Goal: Task Accomplishment & Management: Manage account settings

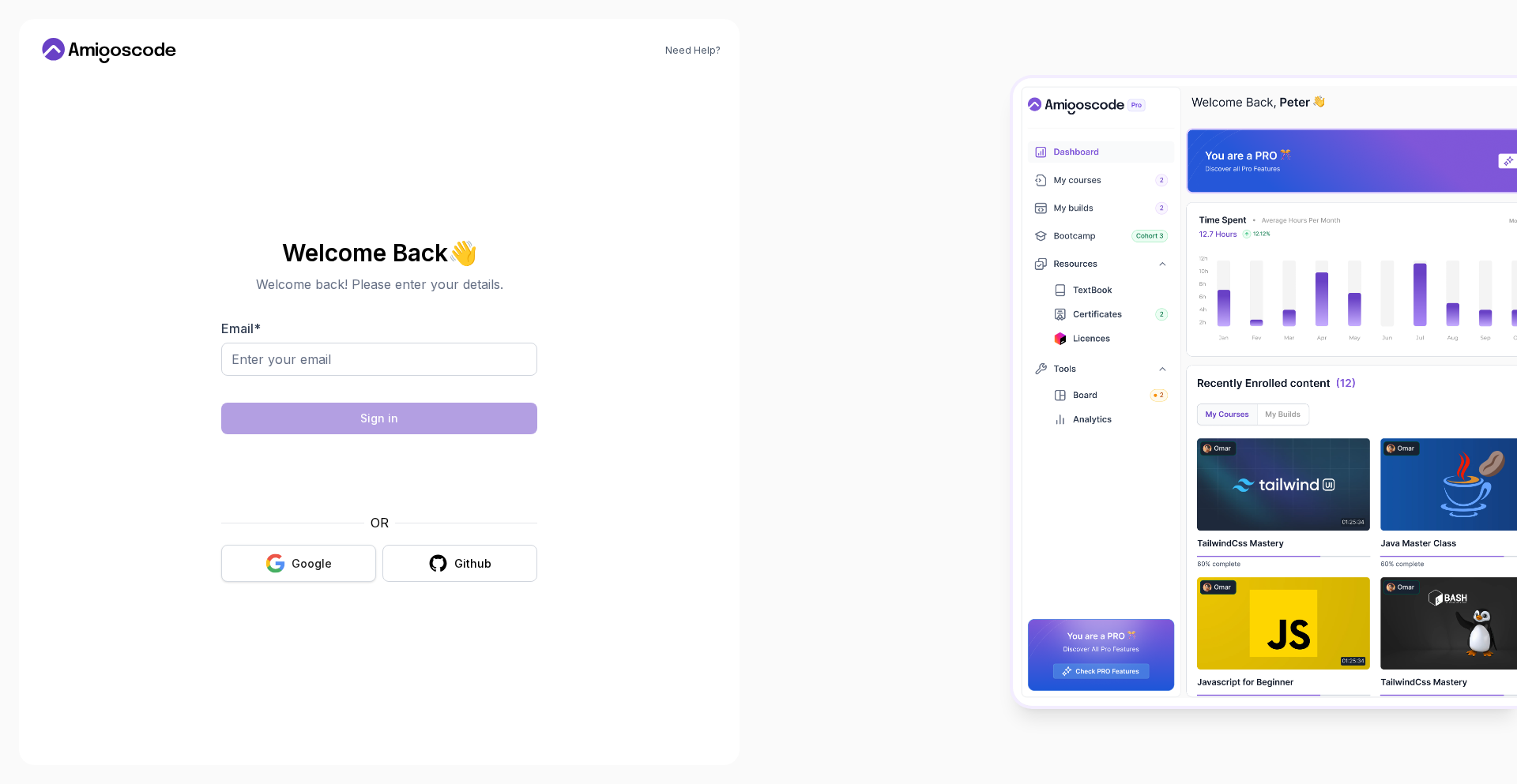
click at [326, 566] on div "Google" at bounding box center [312, 564] width 40 height 16
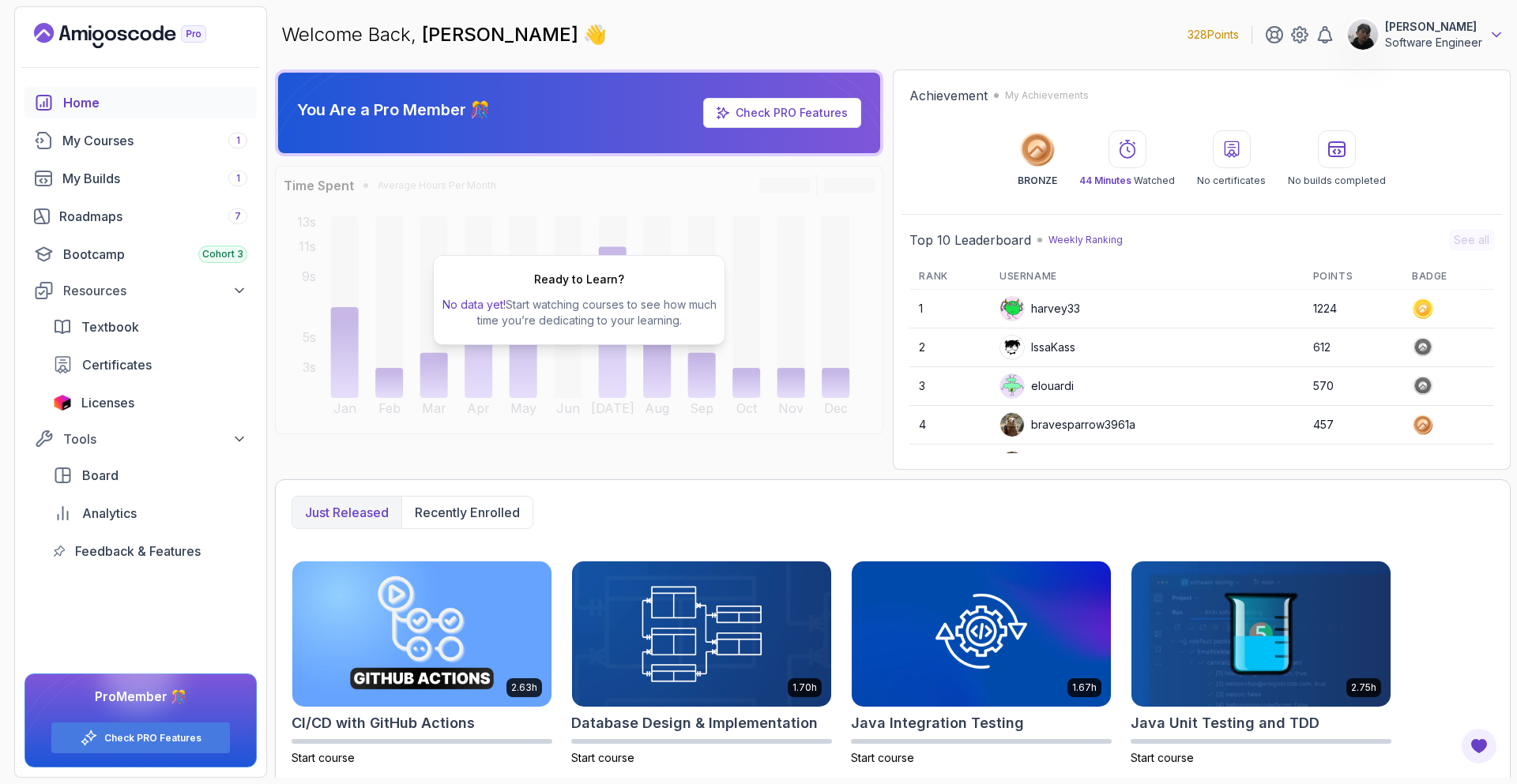
click at [1493, 28] on icon at bounding box center [1497, 35] width 16 height 16
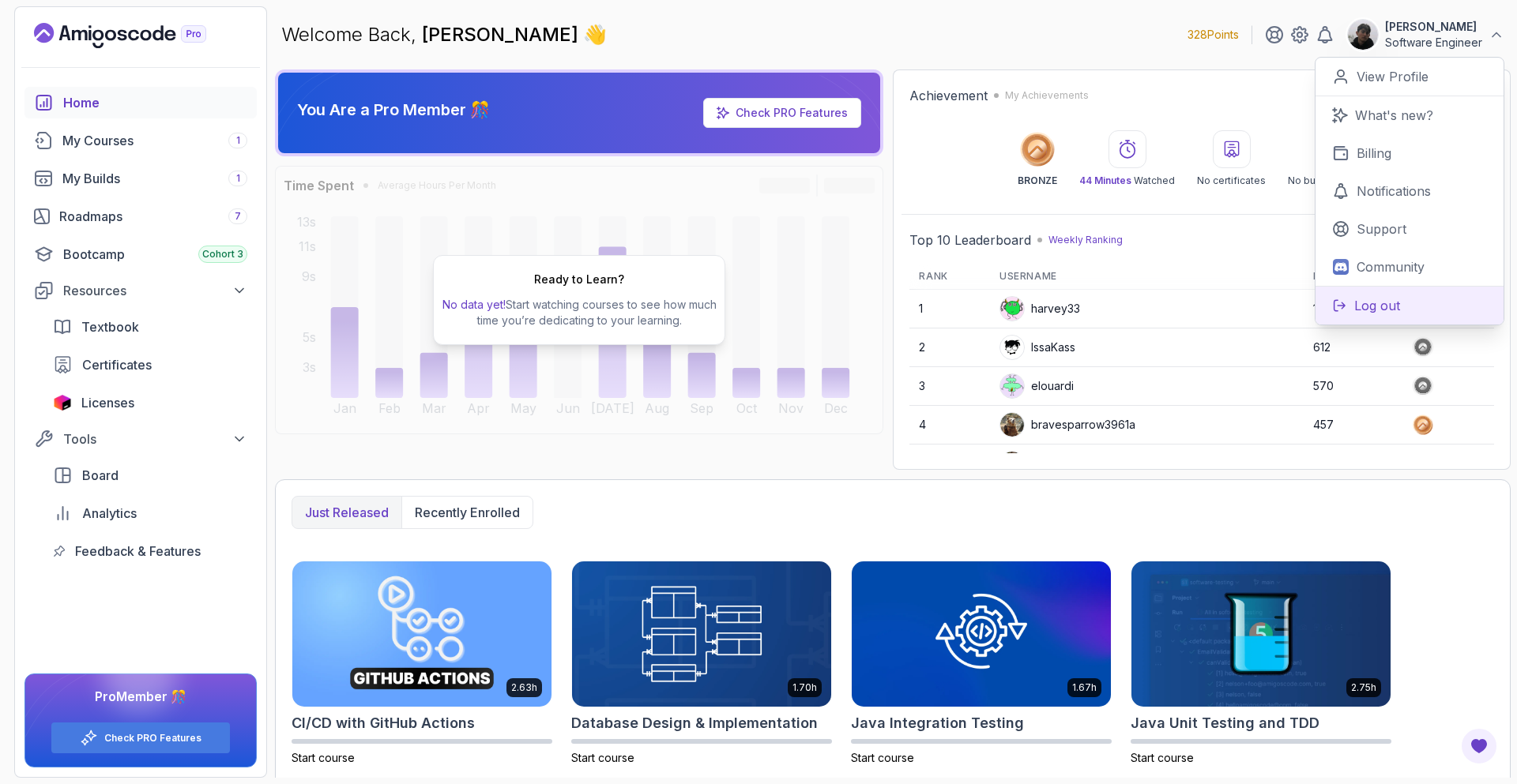
click at [1388, 307] on p "Log out" at bounding box center [1377, 305] width 46 height 19
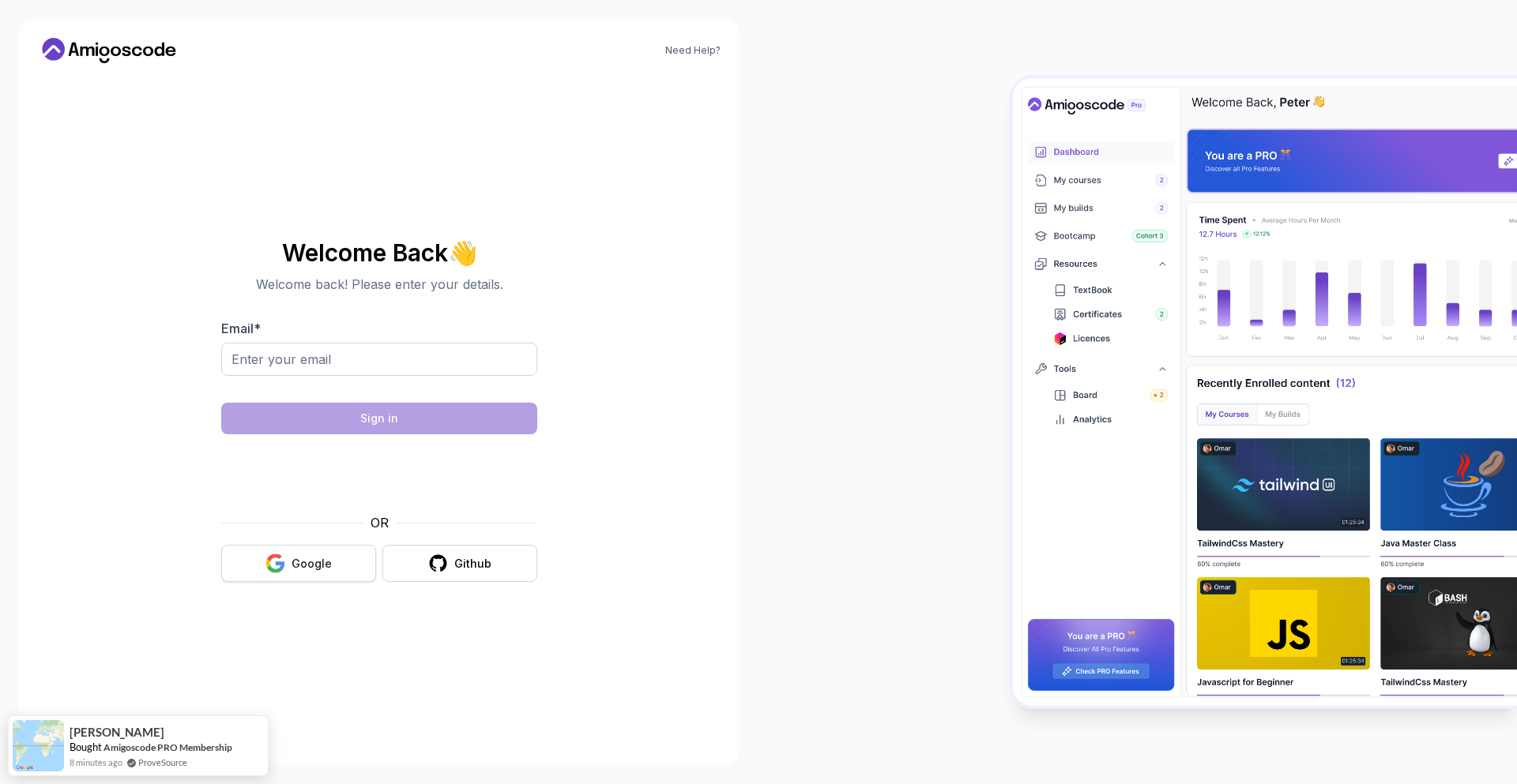
click at [251, 559] on button "Google" at bounding box center [298, 563] width 154 height 37
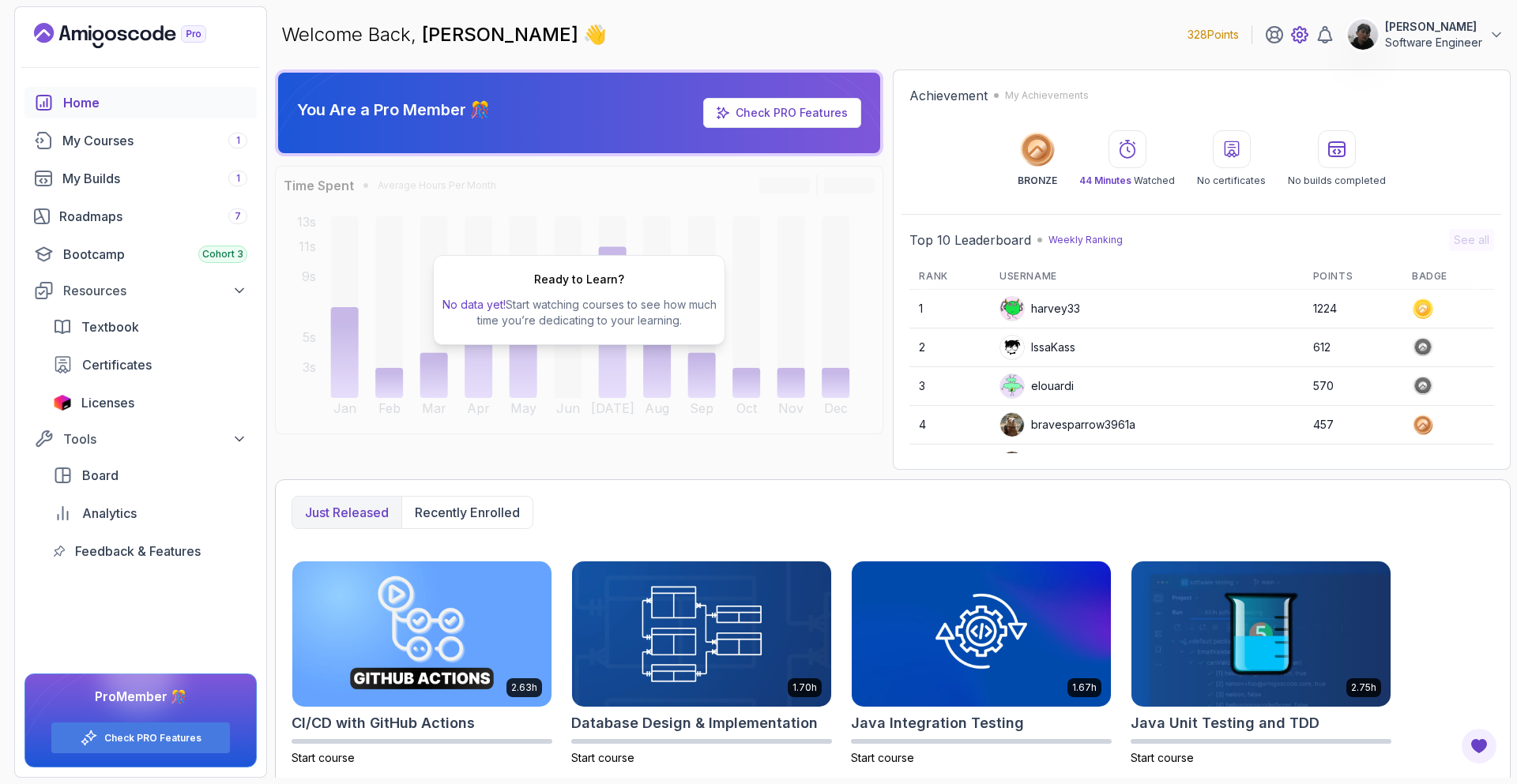
click at [1292, 33] on icon at bounding box center [1300, 34] width 19 height 19
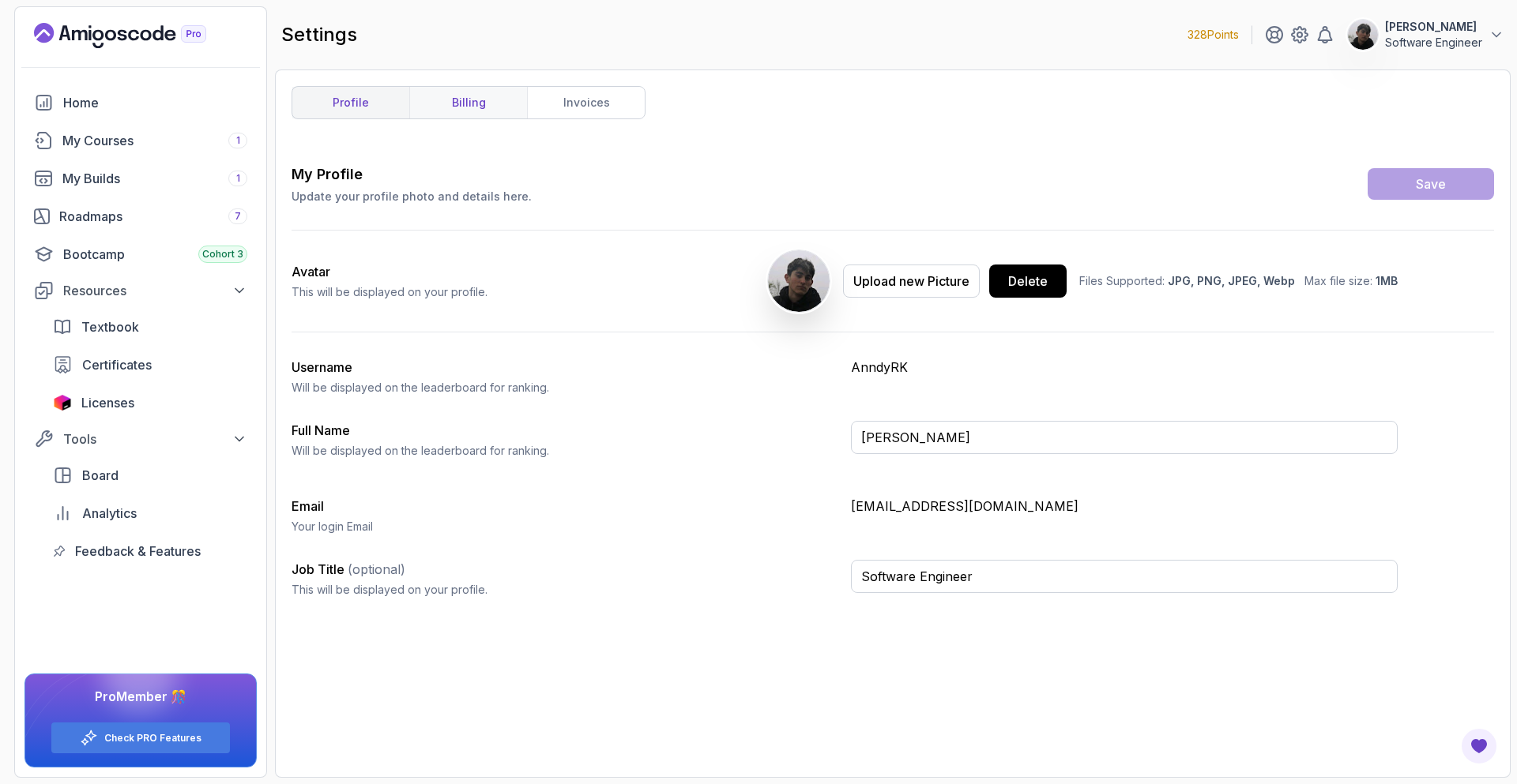
click at [500, 102] on link "billing" at bounding box center [468, 103] width 118 height 32
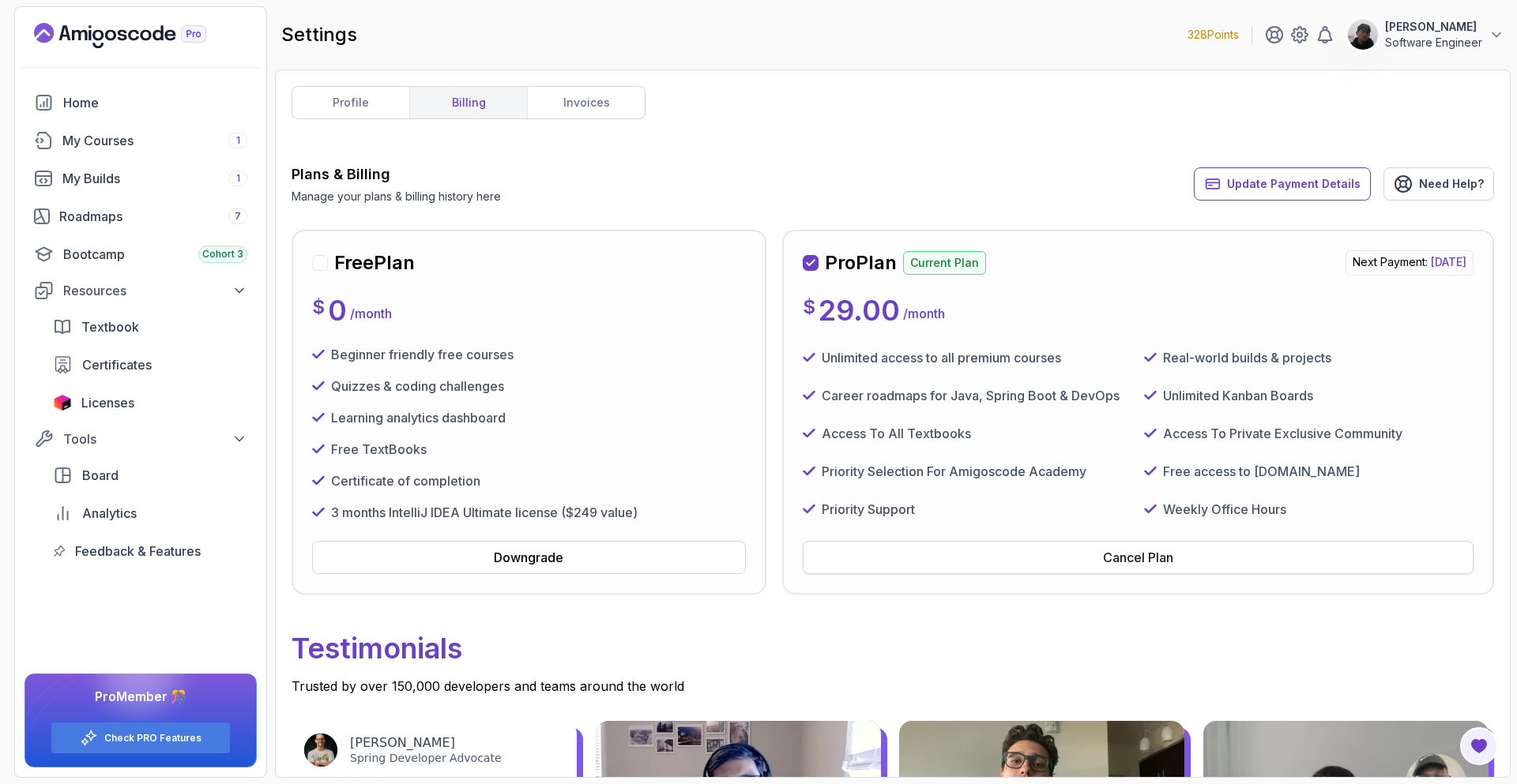
click at [843, 559] on button "Cancel Plan" at bounding box center [1138, 557] width 671 height 33
click at [1142, 556] on div "Cancel Plan" at bounding box center [1138, 557] width 71 height 19
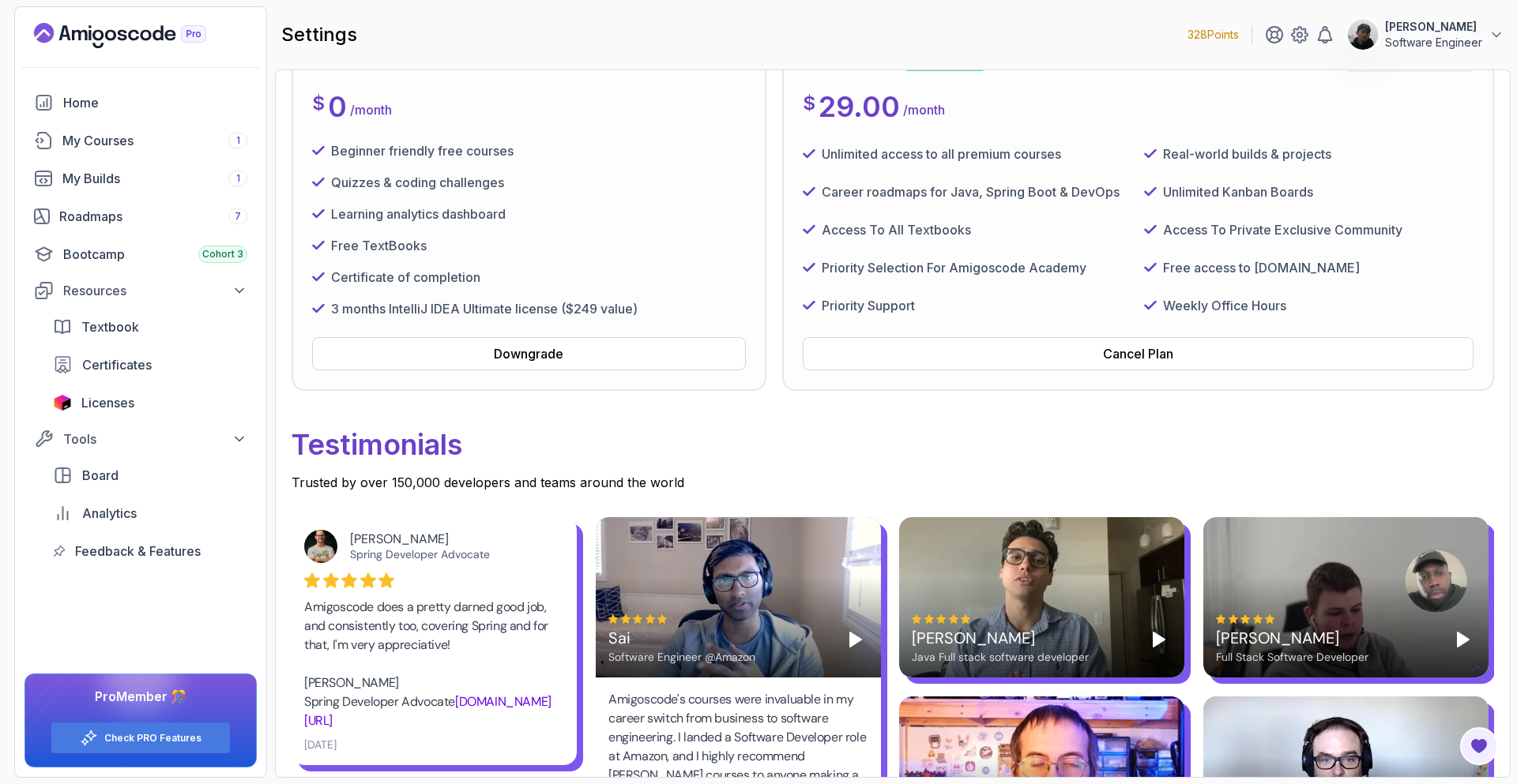
scroll to position [158, 0]
